Goal: Task Accomplishment & Management: Manage account settings

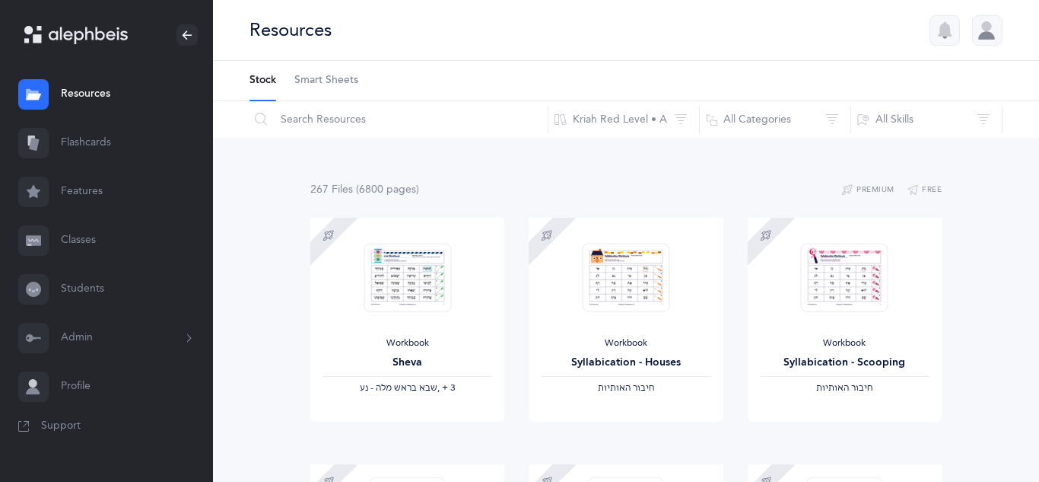
click at [187, 339] on icon at bounding box center [188, 338] width 17 height 12
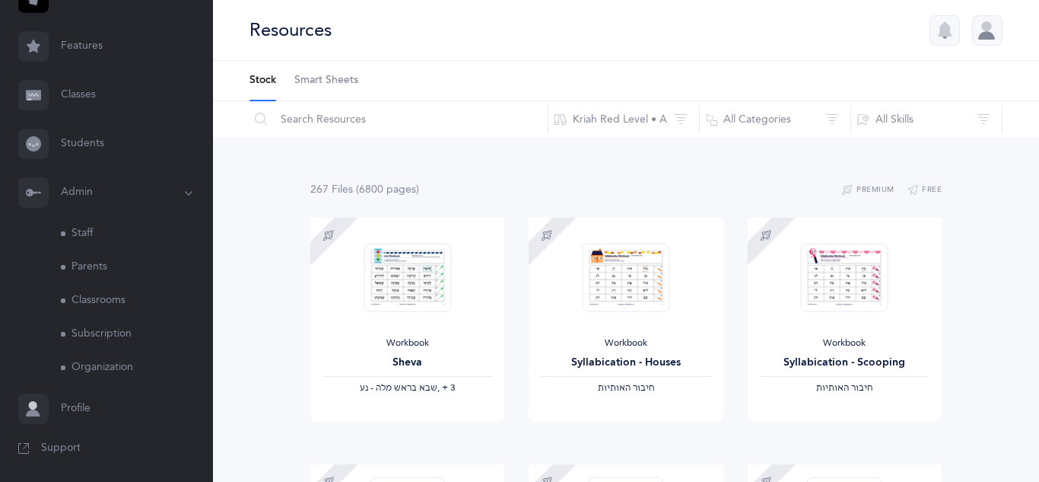
click at [113, 330] on link "Subscription" at bounding box center [137, 333] width 152 height 33
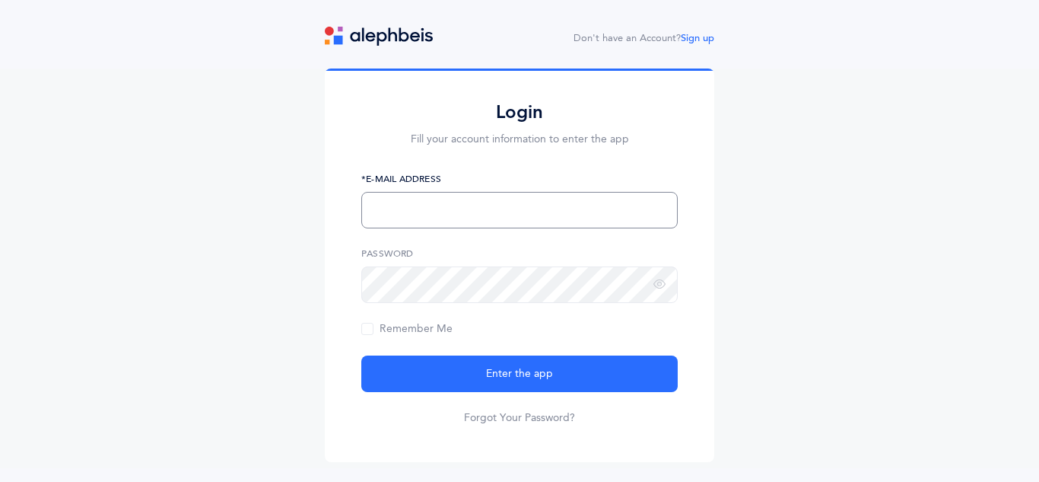
type input "[EMAIL_ADDRESS][DOMAIN_NAME]"
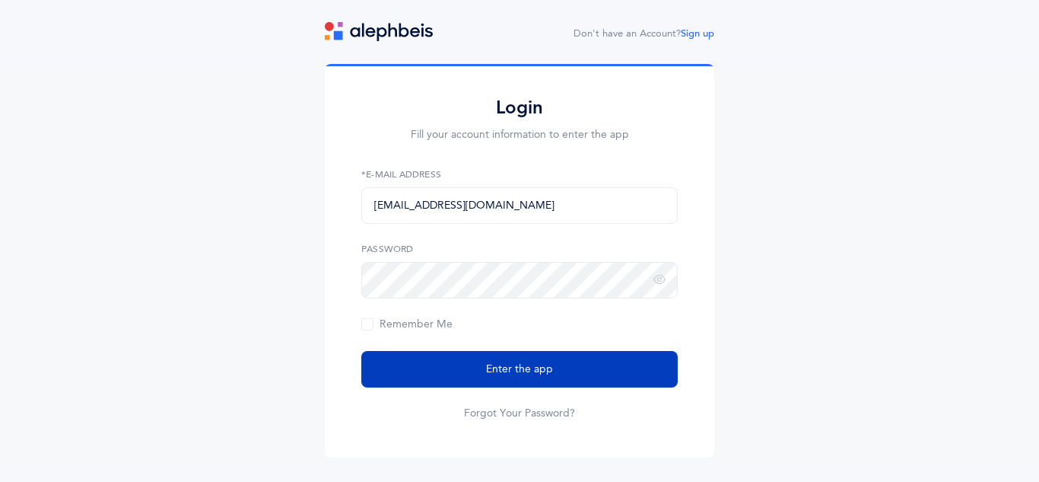
click at [593, 367] on button "Enter the app" at bounding box center [519, 369] width 316 height 37
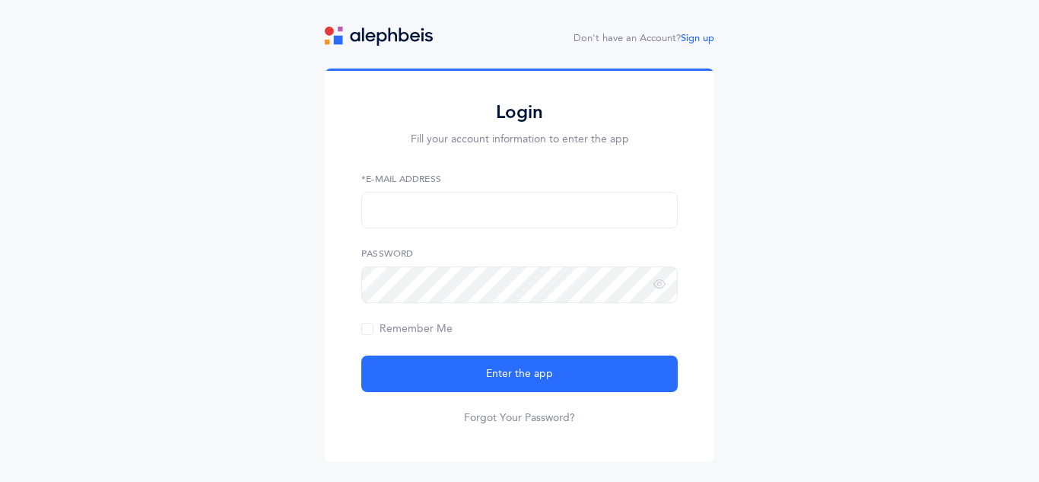
scroll to position [5, 0]
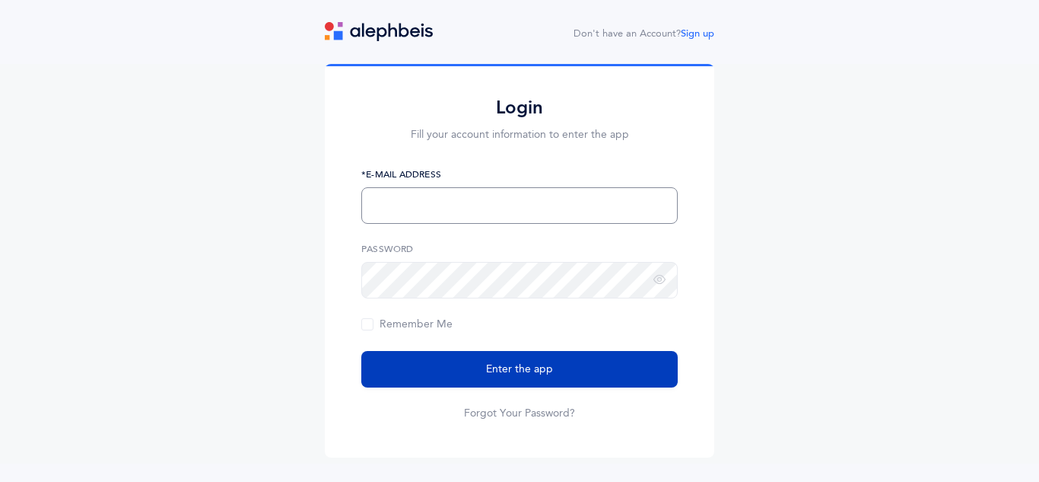
type input "htennenhaus@hebrewacademy.org"
click at [585, 380] on button "Enter the app" at bounding box center [519, 369] width 316 height 37
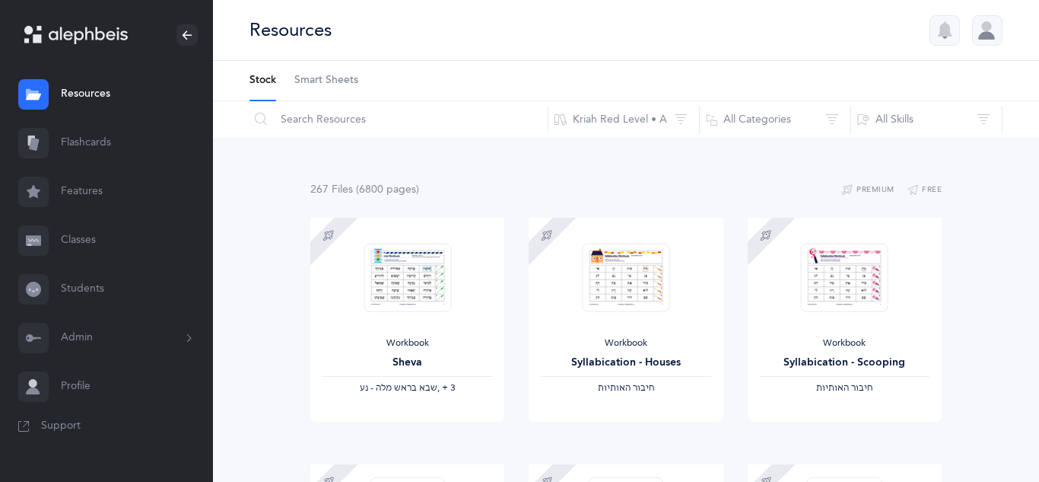
click at [91, 343] on button "Admin" at bounding box center [106, 337] width 213 height 49
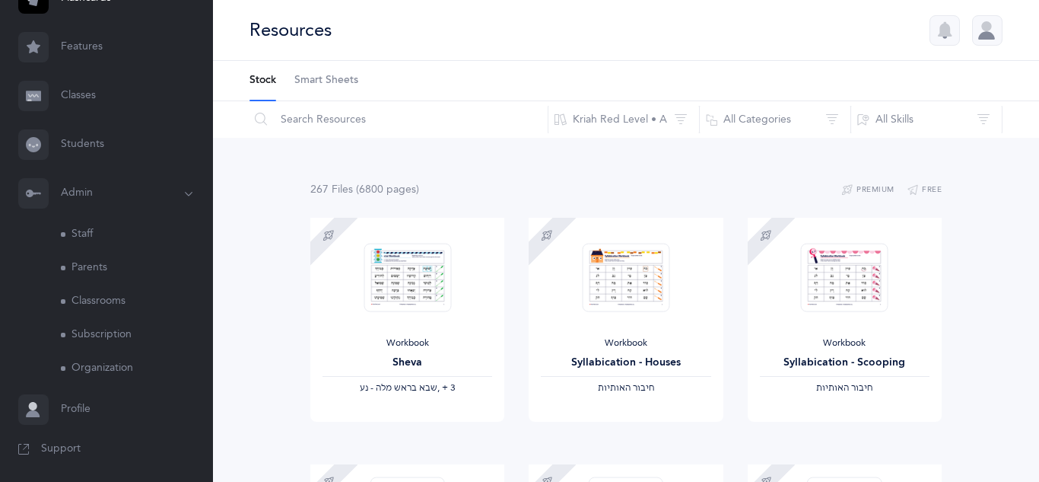
scroll to position [145, 0]
click at [97, 340] on link "Subscription" at bounding box center [137, 333] width 152 height 33
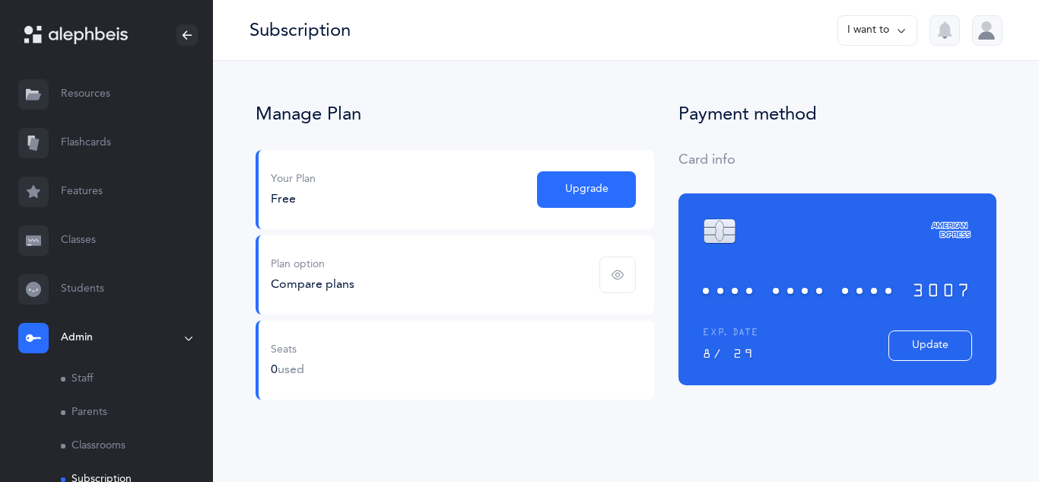
click at [523, 287] on div "Plan option Compare plans" at bounding box center [455, 274] width 399 height 79
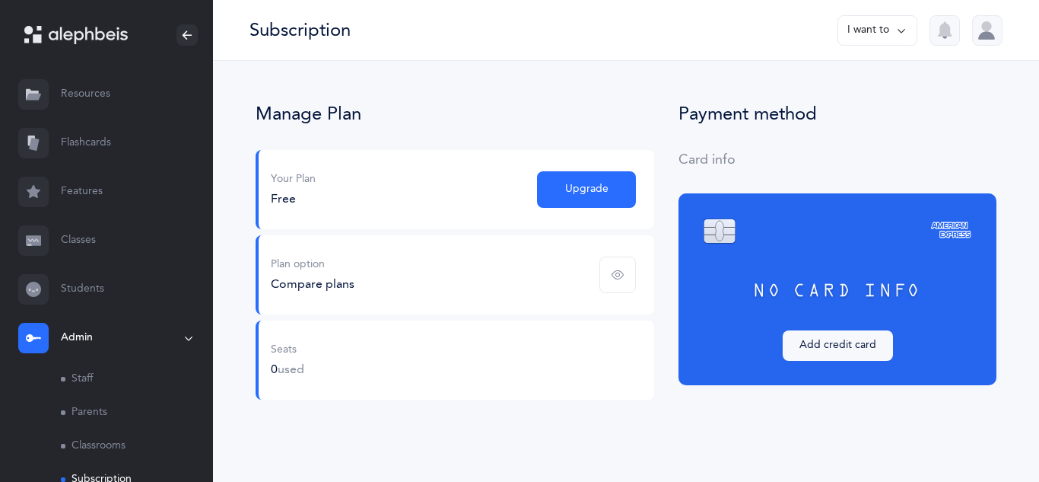
click at [618, 277] on icon "button" at bounding box center [618, 275] width 12 height 12
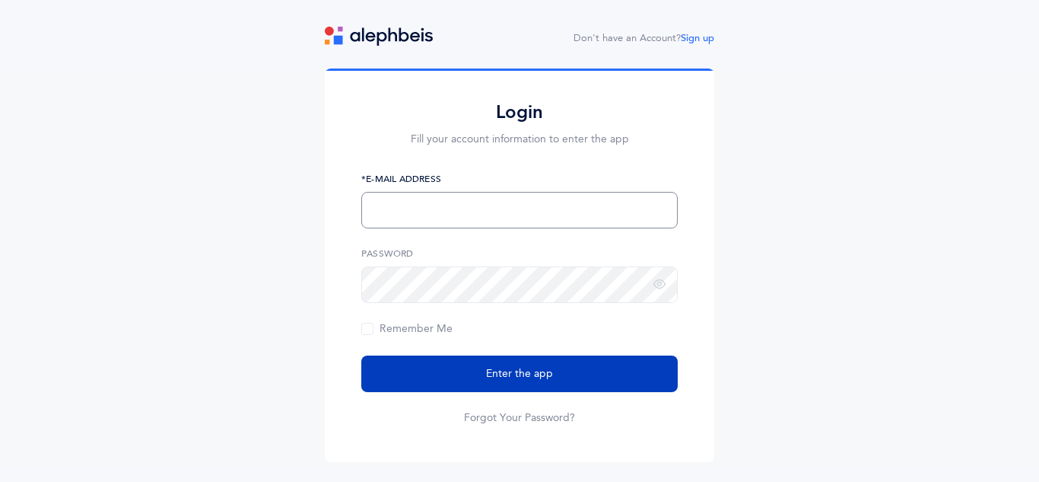
type input "htennenhaus@hebrewacademy.org"
click at [602, 383] on button "Enter the app" at bounding box center [519, 373] width 316 height 37
type input "[EMAIL_ADDRESS][DOMAIN_NAME]"
click at [599, 382] on button "Enter the app" at bounding box center [519, 373] width 316 height 37
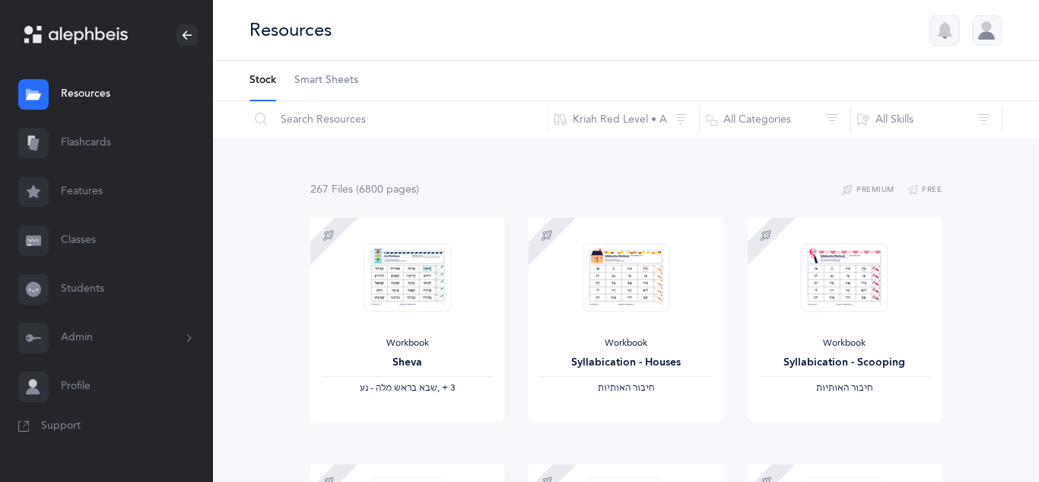
click at [133, 345] on button "Admin" at bounding box center [106, 337] width 213 height 49
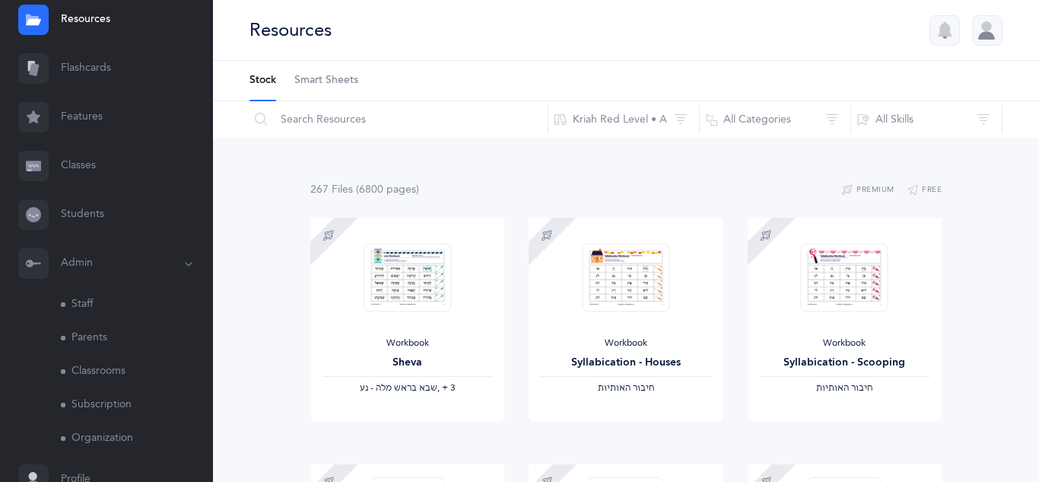
scroll to position [145, 0]
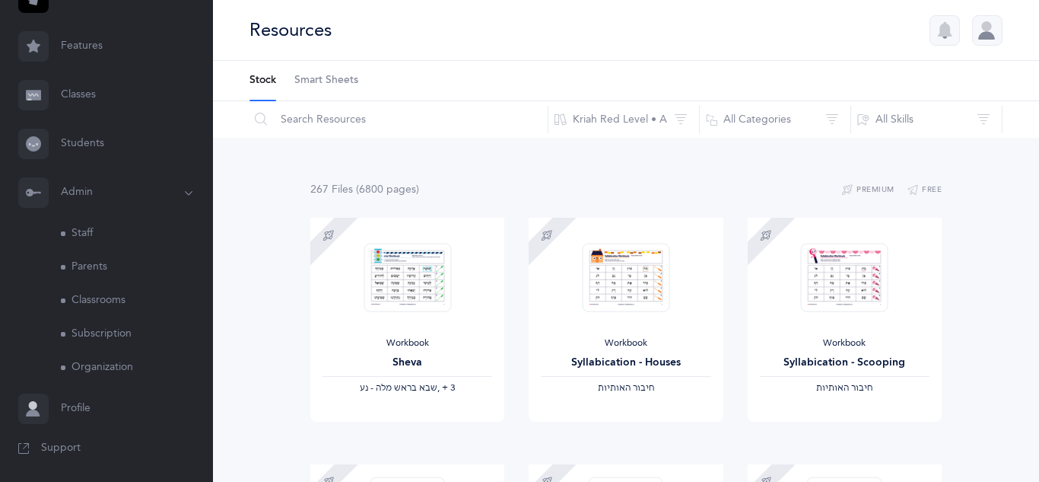
click at [121, 332] on link "Subscription" at bounding box center [137, 333] width 152 height 33
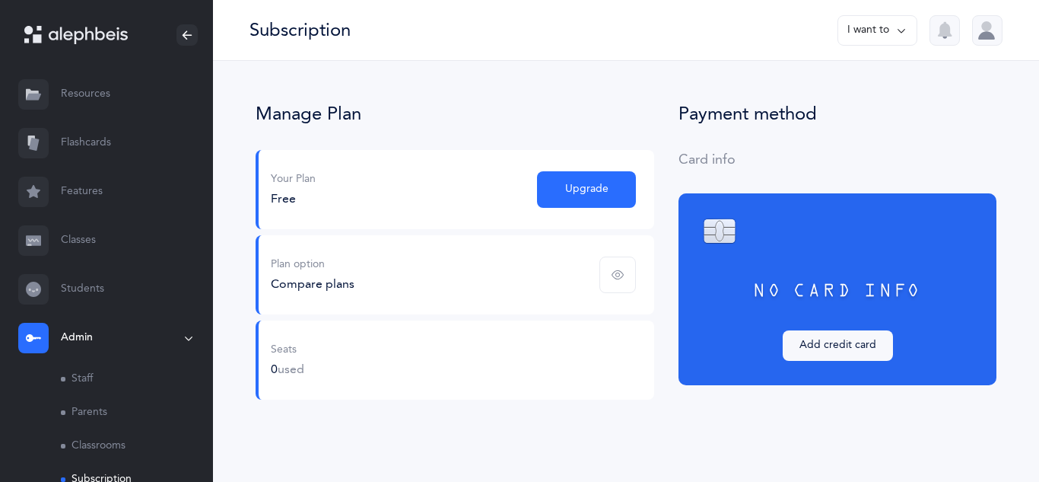
click at [622, 285] on span "button" at bounding box center [617, 274] width 37 height 37
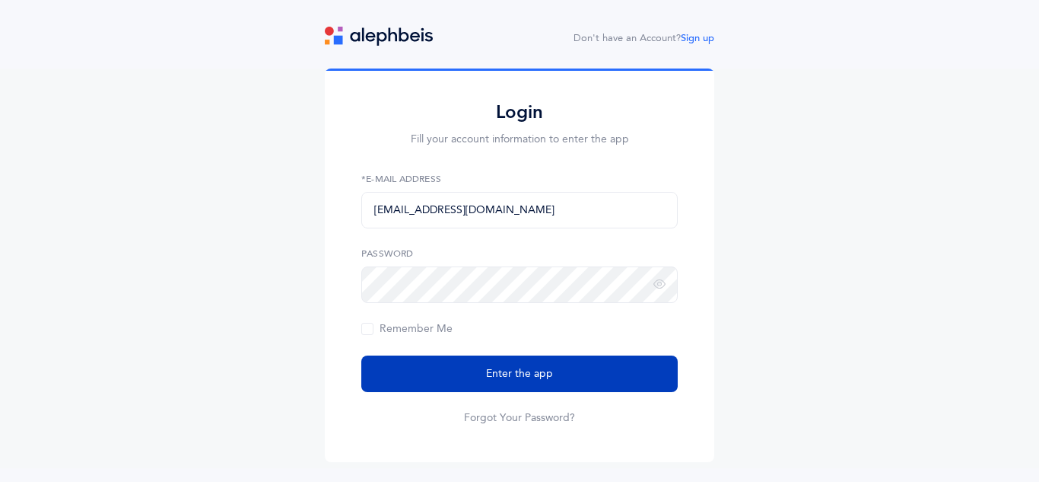
click at [585, 377] on button "Enter the app" at bounding box center [519, 373] width 316 height 37
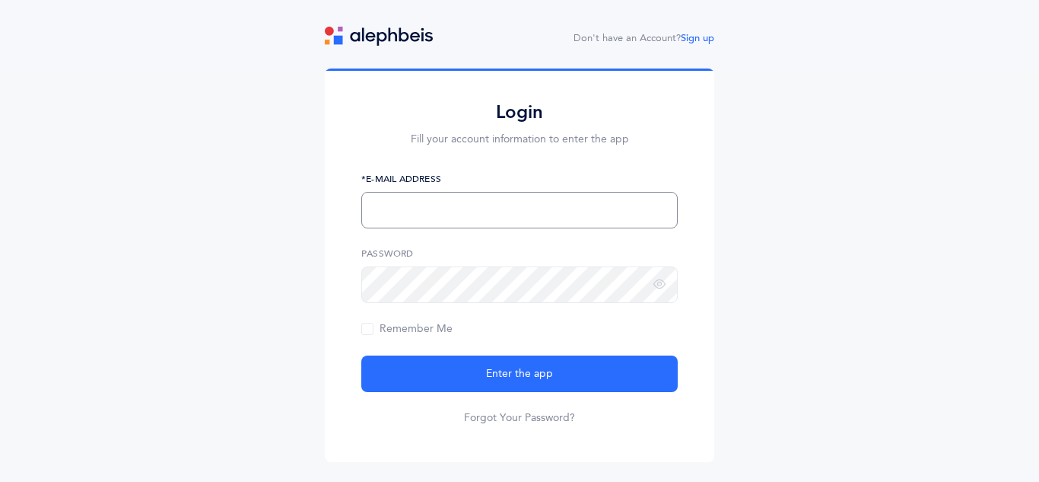
type input "[EMAIL_ADDRESS][DOMAIN_NAME]"
click at [585, 377] on button "Enter the app" at bounding box center [519, 373] width 316 height 37
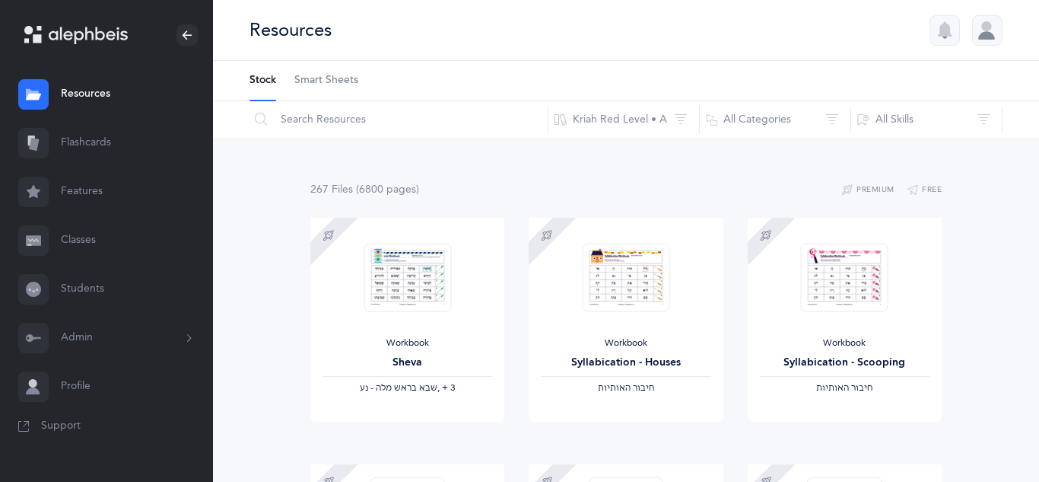
click at [90, 345] on button "Admin" at bounding box center [106, 337] width 213 height 49
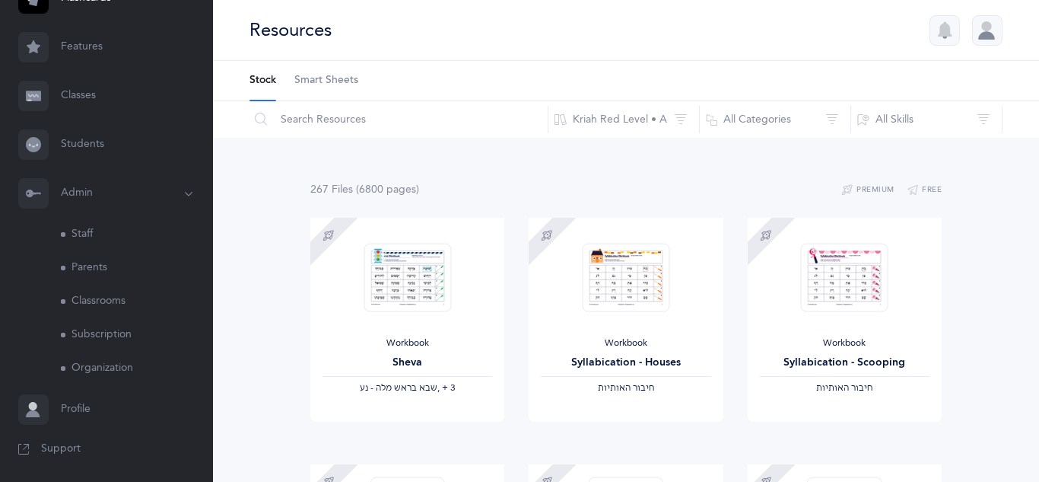
scroll to position [145, 0]
click at [98, 335] on link "Subscription" at bounding box center [137, 333] width 152 height 33
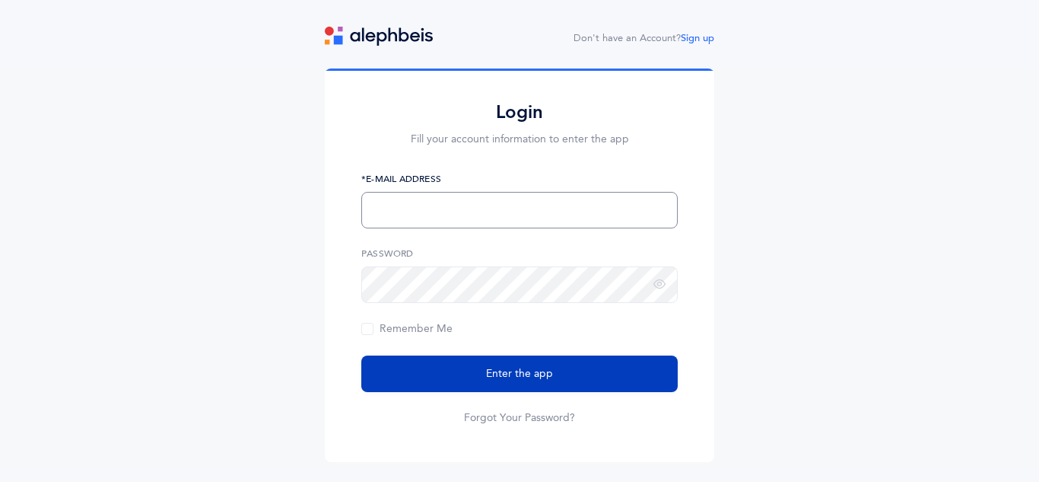
type input "[EMAIL_ADDRESS][DOMAIN_NAME]"
click at [456, 381] on button "Enter the app" at bounding box center [519, 373] width 316 height 37
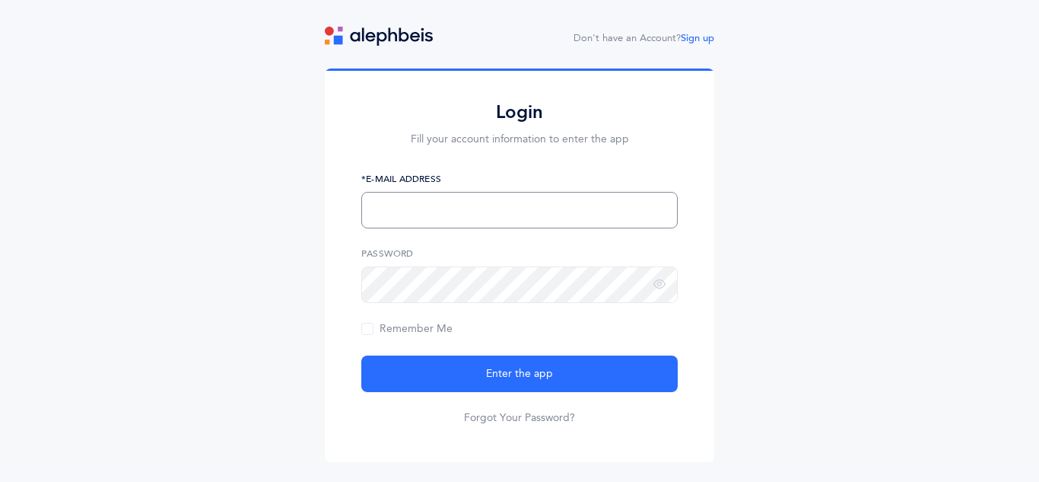
type input "[EMAIL_ADDRESS][DOMAIN_NAME]"
click at [456, 381] on button "Enter the app" at bounding box center [519, 373] width 316 height 37
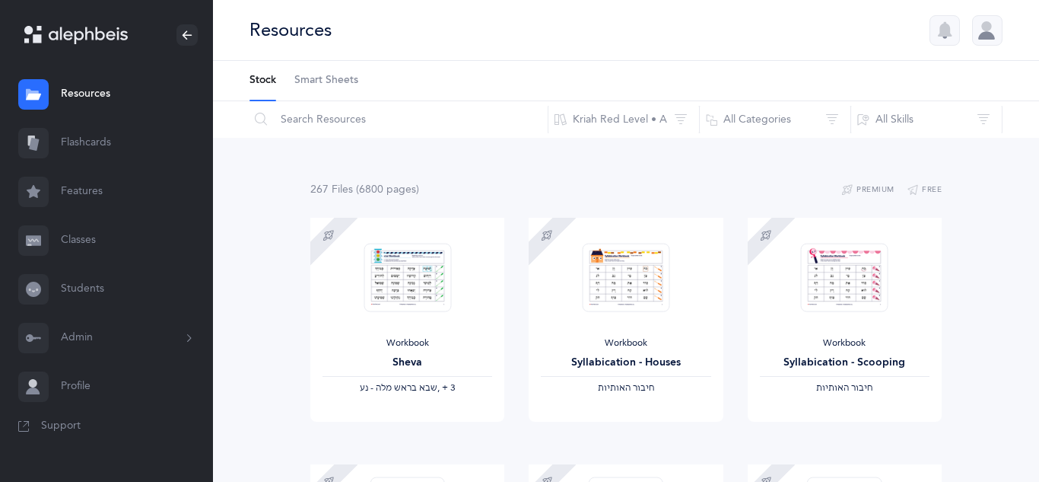
click at [180, 337] on icon at bounding box center [188, 338] width 17 height 12
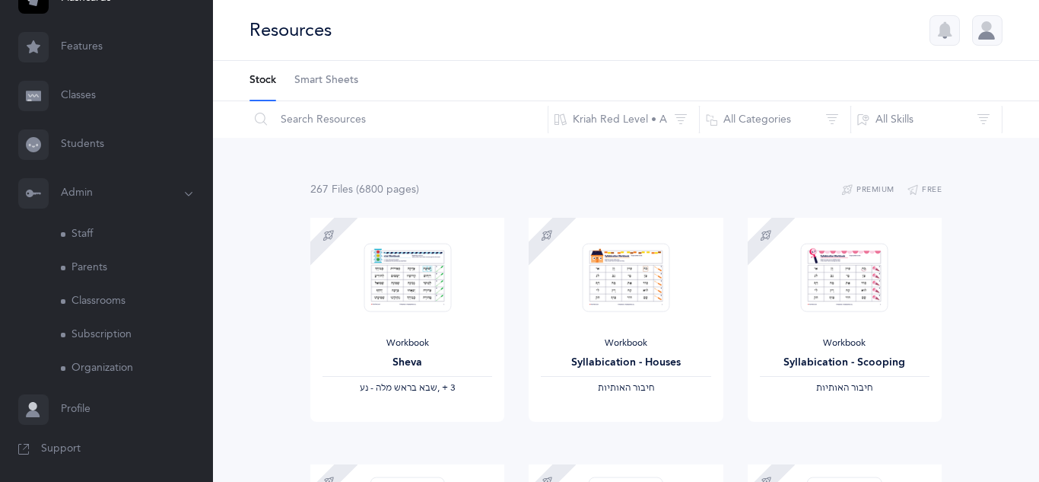
scroll to position [145, 0]
click at [157, 335] on link "Subscription" at bounding box center [137, 333] width 152 height 33
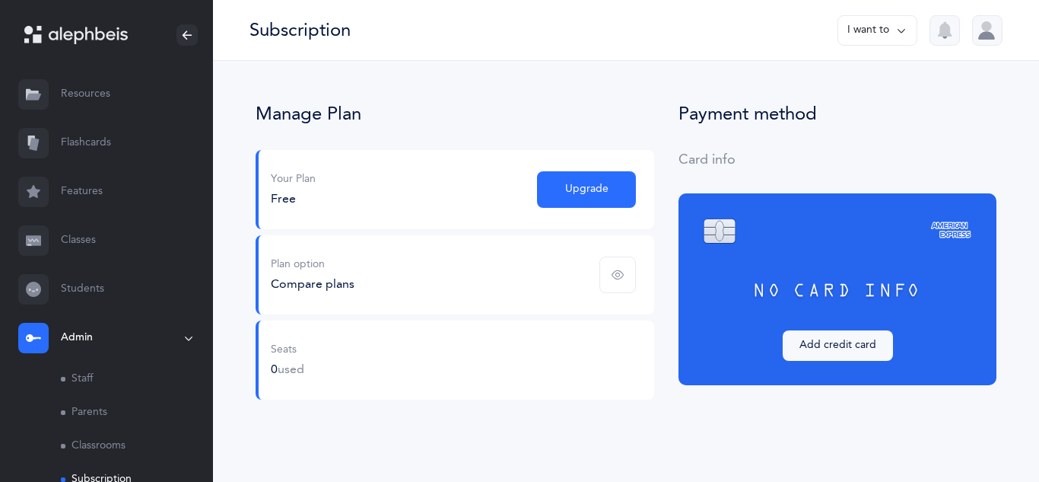
click at [625, 278] on span "button" at bounding box center [617, 274] width 37 height 37
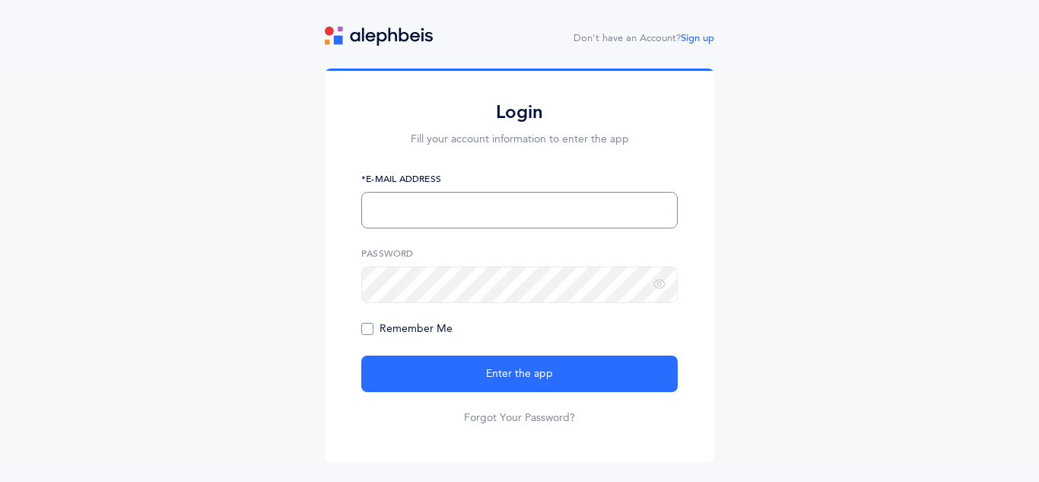
type input "[EMAIL_ADDRESS][DOMAIN_NAME]"
click at [411, 328] on span "Remember Me" at bounding box center [406, 329] width 91 height 12
click at [0, 0] on input "Remember Me" at bounding box center [0, 0] width 0 height 0
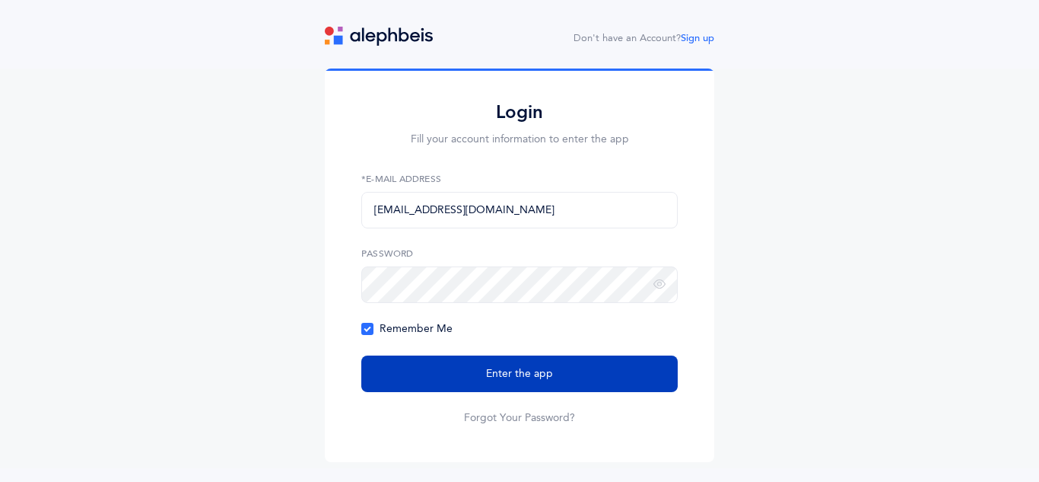
click at [427, 378] on button "Enter the app" at bounding box center [519, 373] width 316 height 37
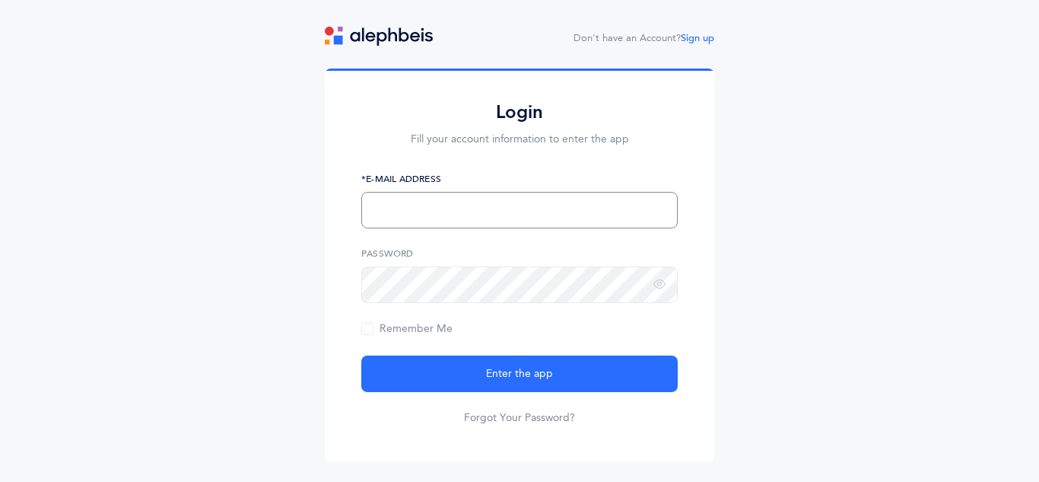
type input "[EMAIL_ADDRESS][DOMAIN_NAME]"
click at [427, 378] on button "Enter the app" at bounding box center [519, 373] width 316 height 37
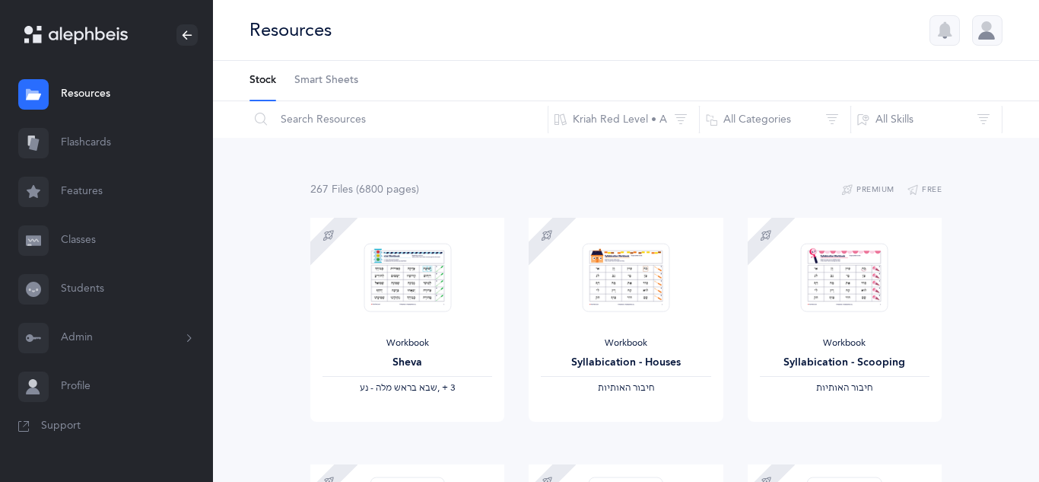
click at [984, 42] on div at bounding box center [987, 30] width 30 height 30
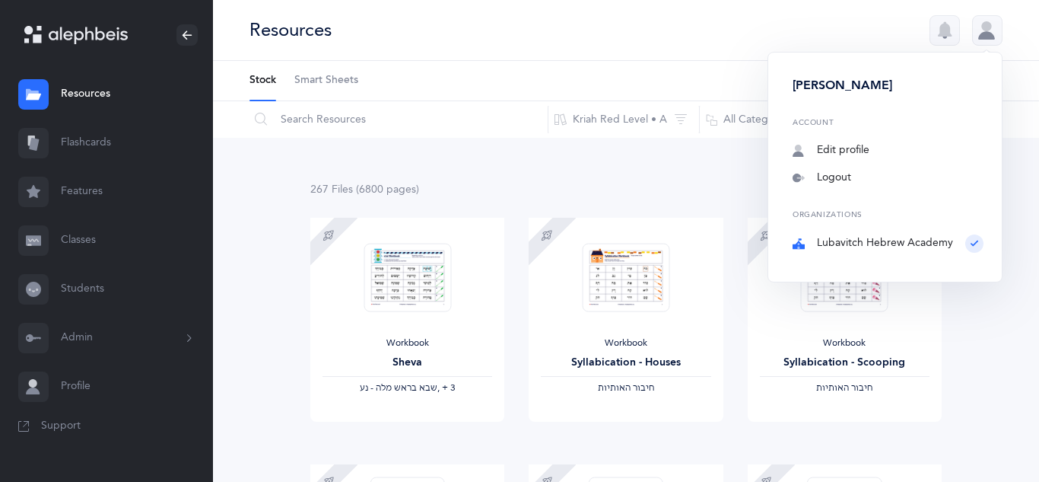
click at [94, 349] on button "Admin" at bounding box center [106, 337] width 213 height 49
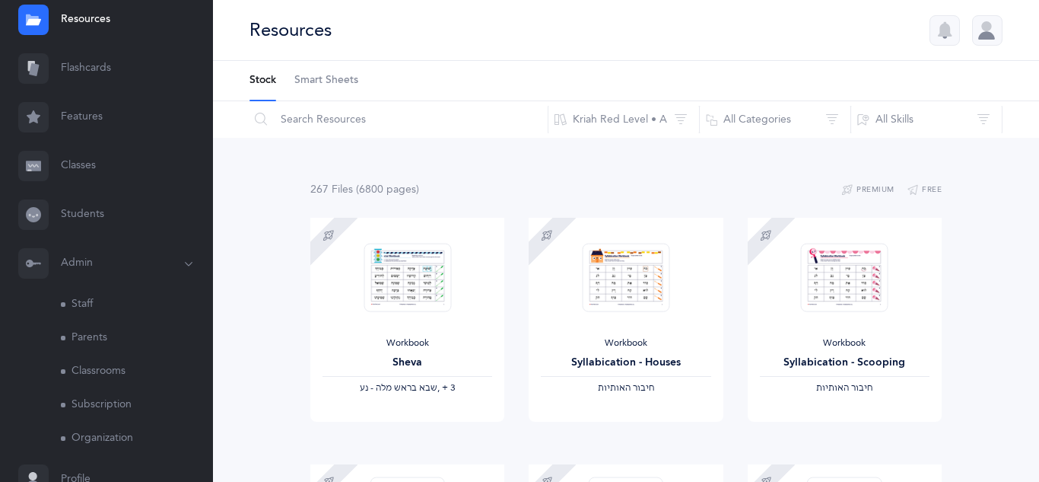
scroll to position [145, 0]
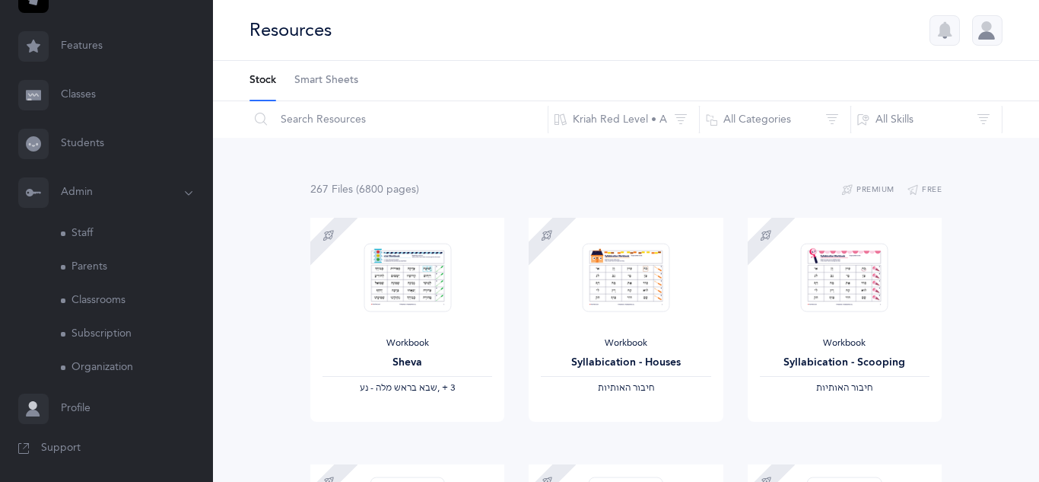
click at [110, 343] on link "Subscription" at bounding box center [137, 333] width 152 height 33
